Goal: Task Accomplishment & Management: Manage account settings

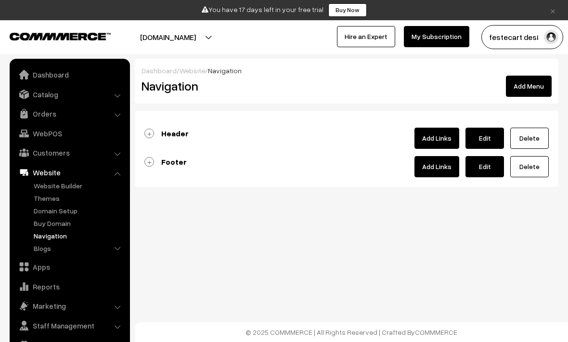
drag, startPoint x: 0, startPoint y: 0, endPoint x: 316, endPoint y: 250, distance: 402.4
click at [316, 249] on body "Thank you for showing interest. Our team will call you shortly. Close × You hav…" at bounding box center [284, 171] width 568 height 342
click at [316, 250] on body "Thank you for showing interest. Our team will call you shortly. Close × You hav…" at bounding box center [284, 171] width 568 height 342
click at [149, 133] on link "Header" at bounding box center [166, 133] width 44 height 10
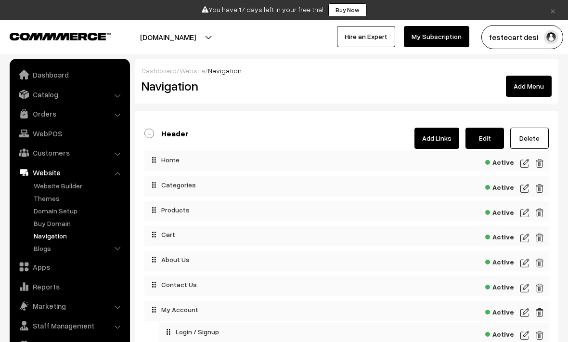
drag, startPoint x: 149, startPoint y: 133, endPoint x: 526, endPoint y: 189, distance: 381.3
click at [526, 189] on img at bounding box center [524, 188] width 9 height 12
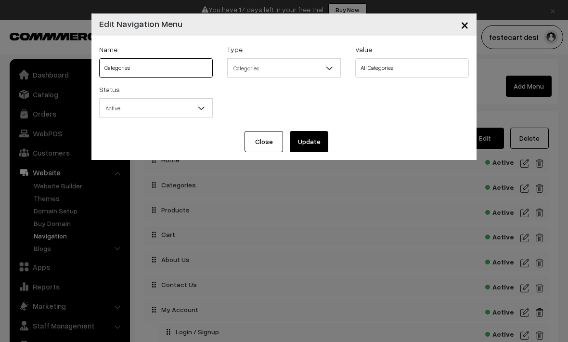
drag, startPoint x: 526, startPoint y: 189, endPoint x: 178, endPoint y: 67, distance: 368.4
click at [178, 67] on input "Categories" at bounding box center [156, 67] width 114 height 19
type input "C"
type input "Festival Package"
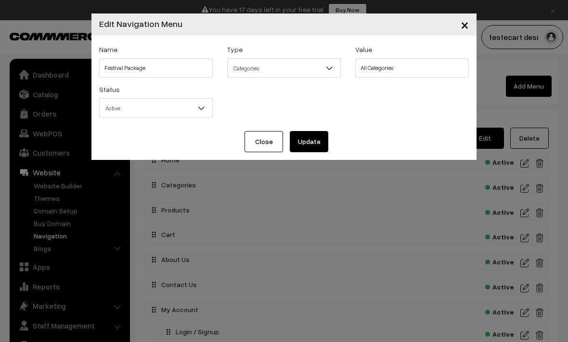
click at [311, 150] on button "Update" at bounding box center [309, 141] width 38 height 21
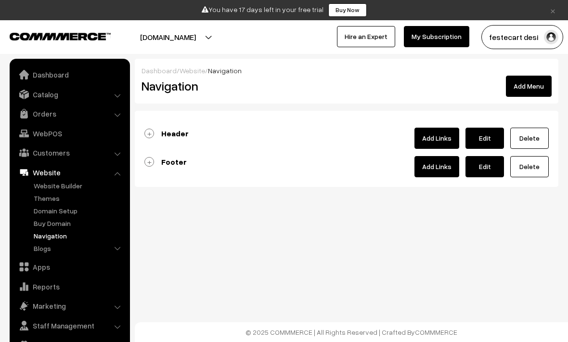
drag, startPoint x: 0, startPoint y: 0, endPoint x: 151, endPoint y: 133, distance: 201.1
click at [150, 133] on link "Header" at bounding box center [166, 133] width 44 height 10
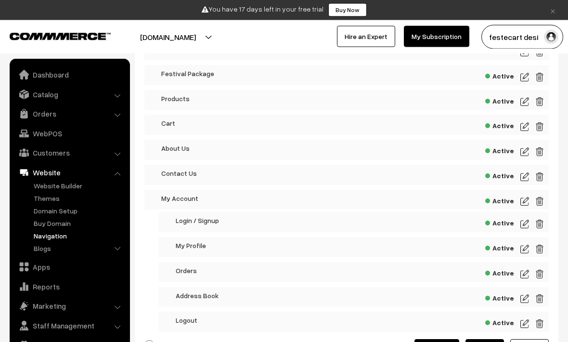
scroll to position [171, 0]
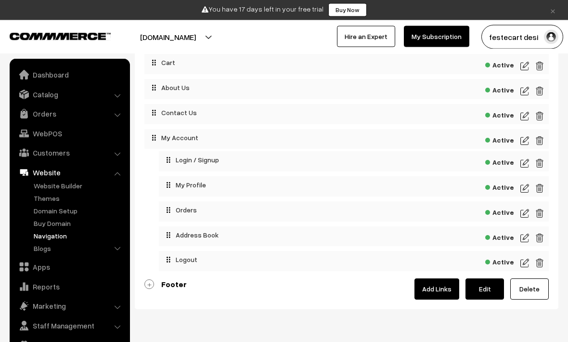
drag, startPoint x: 151, startPoint y: 133, endPoint x: 149, endPoint y: 286, distance: 153.0
click at [149, 286] on link "Footer" at bounding box center [165, 285] width 42 height 10
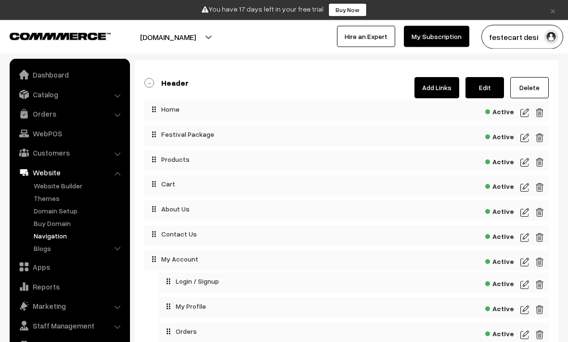
scroll to position [0, 0]
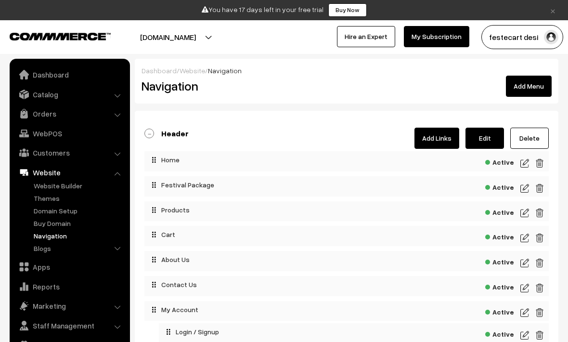
drag, startPoint x: 150, startPoint y: 287, endPoint x: 149, endPoint y: 134, distance: 152.5
click at [148, 134] on link "Header" at bounding box center [166, 133] width 44 height 10
click at [149, 134] on link "Header" at bounding box center [166, 133] width 44 height 10
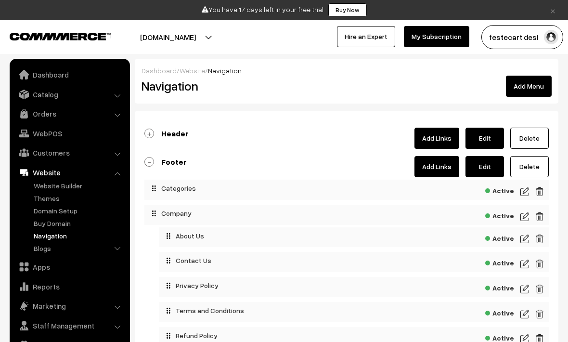
click at [151, 162] on link "Footer" at bounding box center [165, 162] width 42 height 10
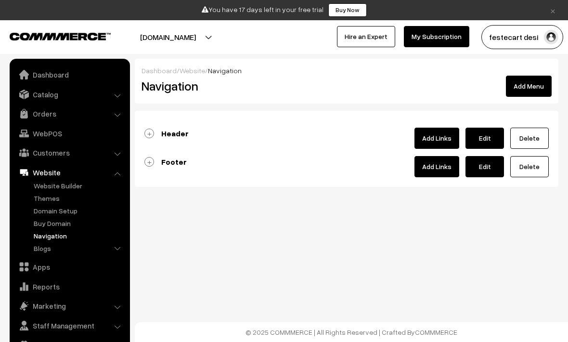
drag, startPoint x: 151, startPoint y: 162, endPoint x: 149, endPoint y: 134, distance: 28.0
click at [149, 134] on link "Header" at bounding box center [166, 133] width 44 height 10
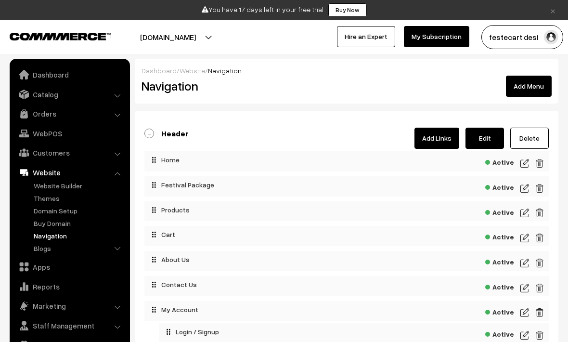
click at [149, 134] on link "Header" at bounding box center [166, 133] width 44 height 10
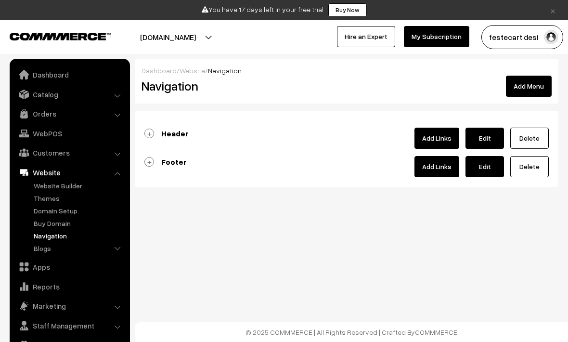
click at [149, 134] on link "Header" at bounding box center [166, 133] width 44 height 10
drag, startPoint x: 149, startPoint y: 134, endPoint x: 148, endPoint y: 162, distance: 27.4
click at [148, 162] on link "Footer" at bounding box center [165, 162] width 42 height 10
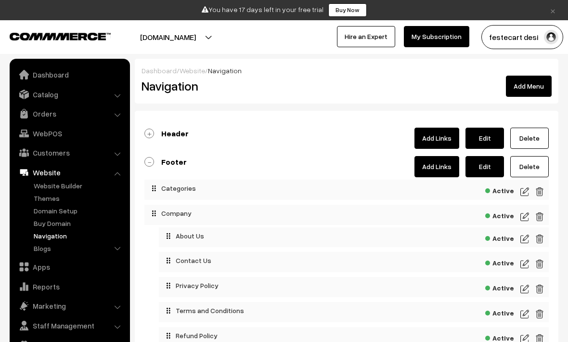
click at [148, 162] on link "Footer" at bounding box center [165, 162] width 42 height 10
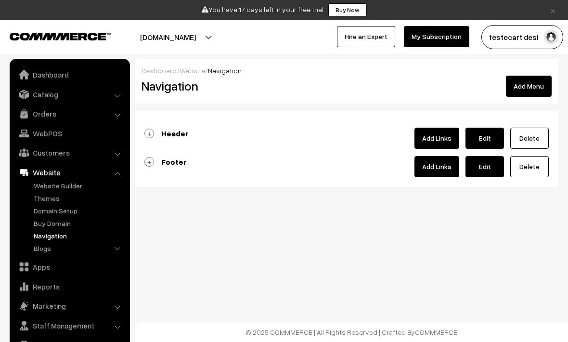
click at [149, 137] on link "Header" at bounding box center [166, 133] width 44 height 10
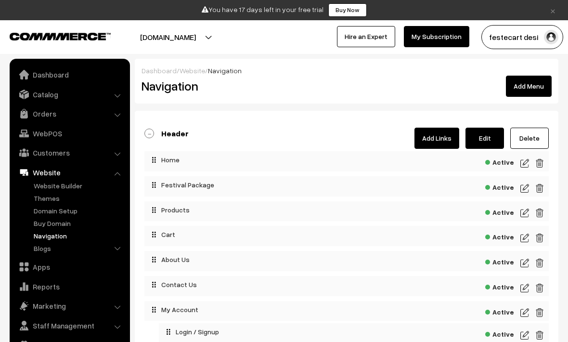
click at [301, 136] on div "Header Add Links Edit [GEOGRAPHIC_DATA]" at bounding box center [346, 137] width 404 height 21
drag, startPoint x: 301, startPoint y: 136, endPoint x: 292, endPoint y: 135, distance: 9.3
click at [292, 134] on div "Header Add Links Edit [GEOGRAPHIC_DATA]" at bounding box center [346, 137] width 404 height 21
click at [292, 135] on div "Header Add Links Edit [GEOGRAPHIC_DATA]" at bounding box center [346, 137] width 404 height 21
